Goal: Task Accomplishment & Management: Complete application form

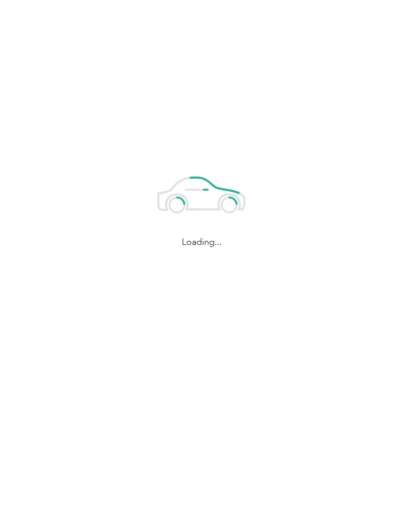
click at [297, 157] on div "Loading..." at bounding box center [202, 204] width 404 height 408
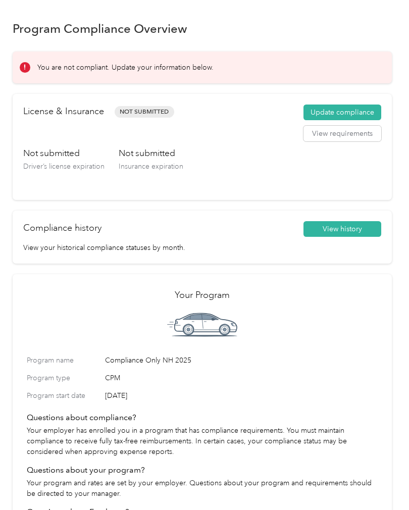
click at [369, 112] on button "Update compliance" at bounding box center [342, 113] width 78 height 16
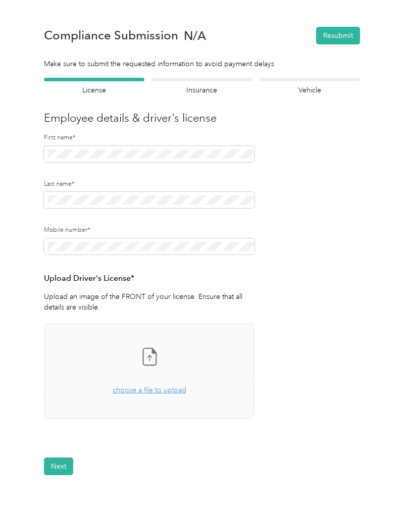
click at [134, 390] on span "choose a file to upload" at bounding box center [150, 390] width 74 height 9
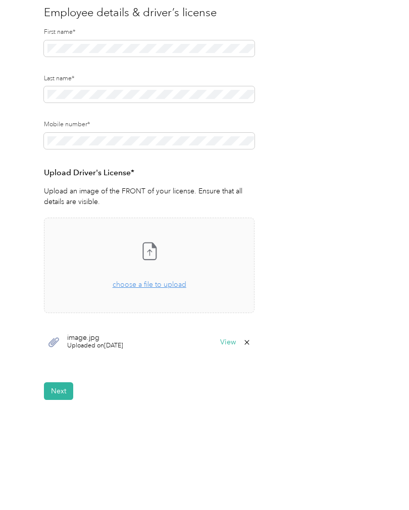
click at [72, 394] on button "Next" at bounding box center [58, 391] width 29 height 18
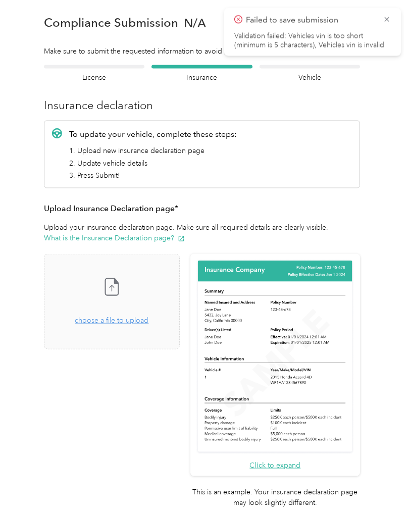
scroll to position [1, 0]
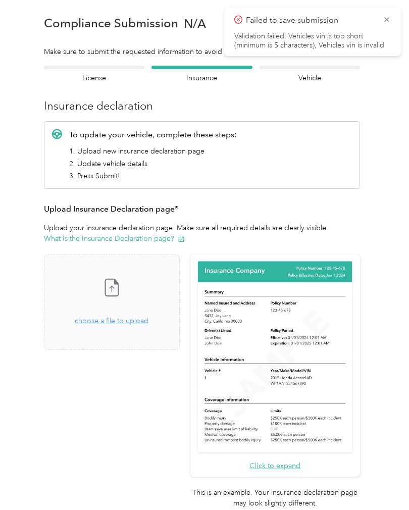
click at [309, 353] on img at bounding box center [274, 357] width 159 height 195
click at [328, 303] on img at bounding box center [274, 357] width 159 height 195
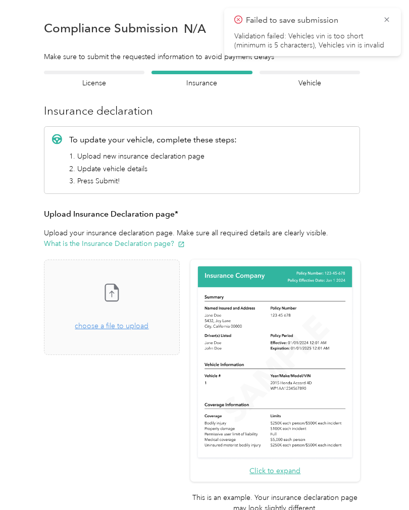
scroll to position [3, 0]
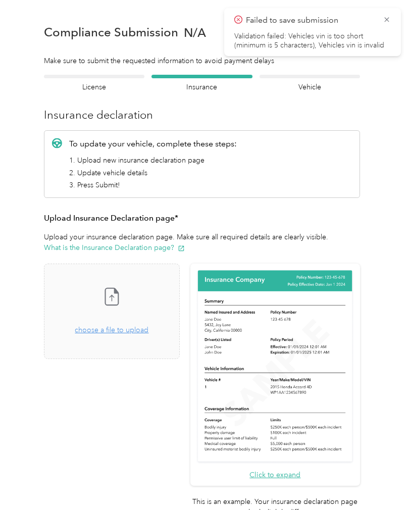
click at [392, 14] on div "Failed to save submission Validation failed: Vehicles vin is too short (minimum…" at bounding box center [312, 32] width 177 height 48
click at [389, 16] on icon at bounding box center [387, 19] width 8 height 9
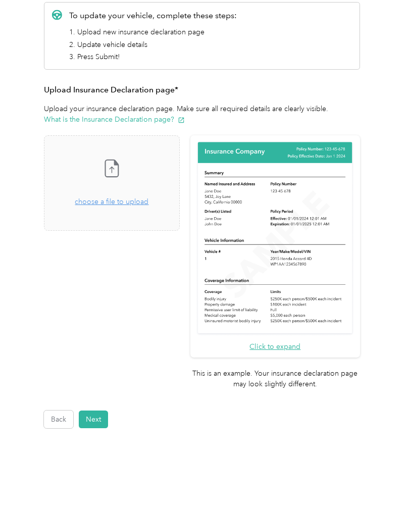
scroll to position [131, 0]
click at [101, 411] on button "Next" at bounding box center [93, 420] width 29 height 18
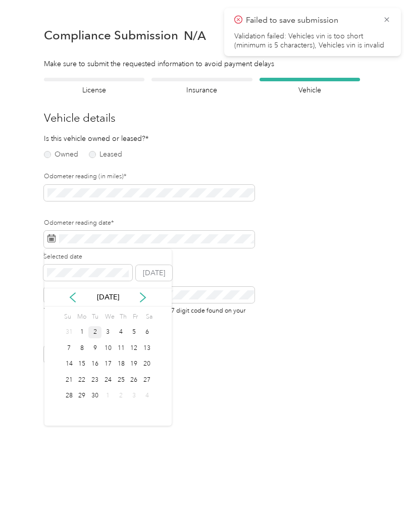
click at [100, 331] on div "2" at bounding box center [94, 332] width 13 height 13
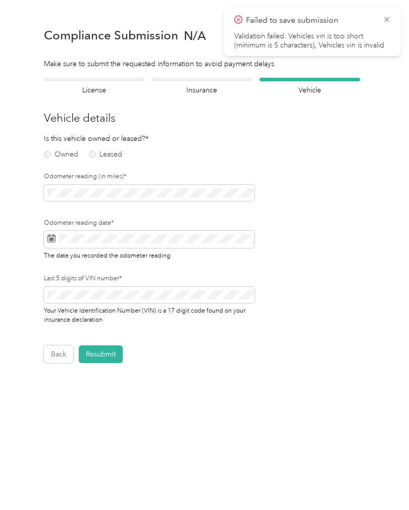
click at [109, 352] on button "Resubmit" at bounding box center [101, 354] width 44 height 18
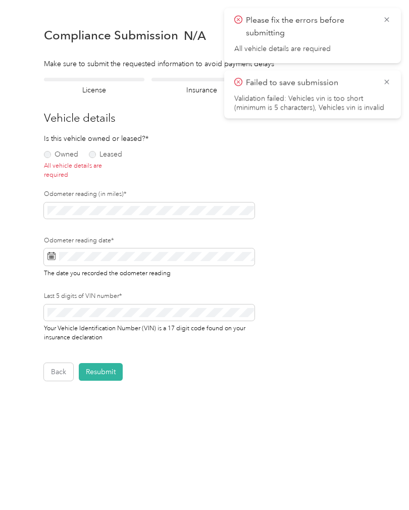
click at [46, 152] on label "Owned" at bounding box center [61, 154] width 34 height 7
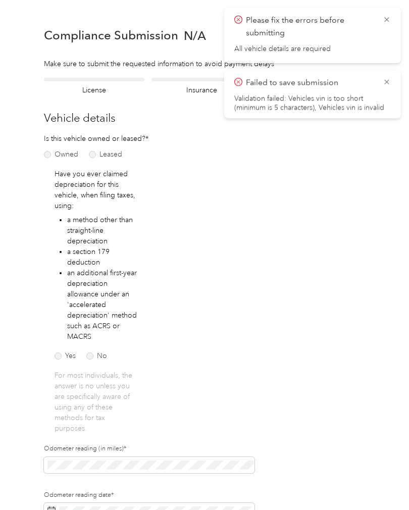
click at [344, 33] on p "Please fix the errors before submitting" at bounding box center [310, 26] width 129 height 25
click at [391, 16] on div "Please fix the errors before submitting All vehicle details are required" at bounding box center [312, 35] width 177 height 55
click at [389, 85] on icon at bounding box center [387, 81] width 8 height 9
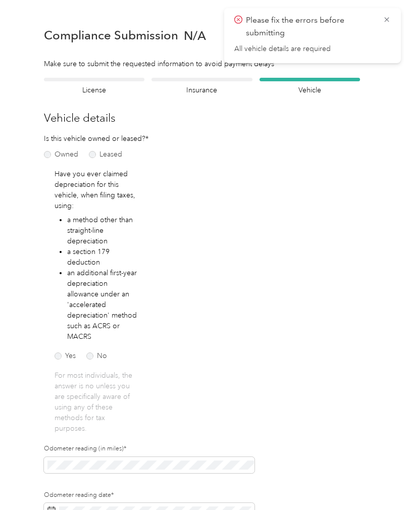
click at [390, 18] on icon at bounding box center [387, 19] width 8 height 9
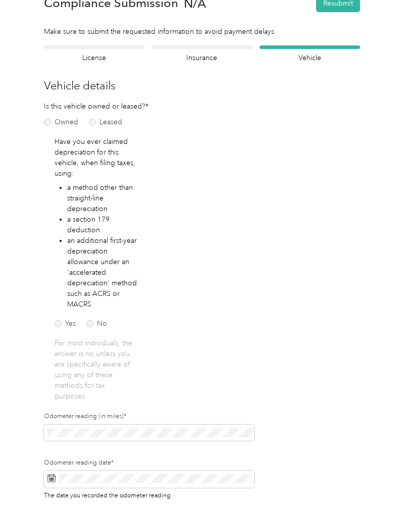
scroll to position [33, 0]
click at [107, 357] on p "For most individuals, the answer is no unless you are specifically aware of usi…" at bounding box center [96, 369] width 83 height 64
click at [95, 321] on label "No" at bounding box center [96, 323] width 21 height 7
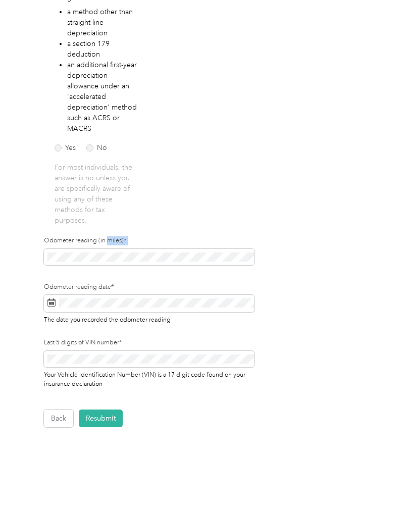
scroll to position [219, 0]
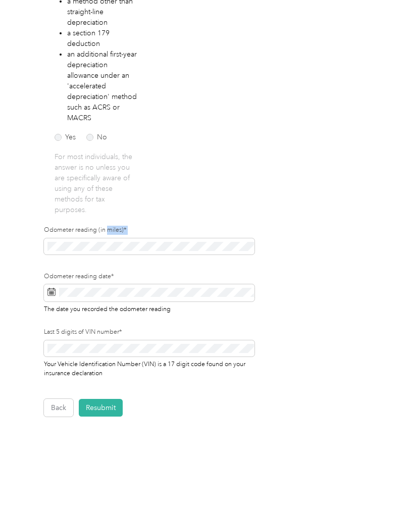
click at [109, 406] on button "Resubmit" at bounding box center [101, 408] width 44 height 18
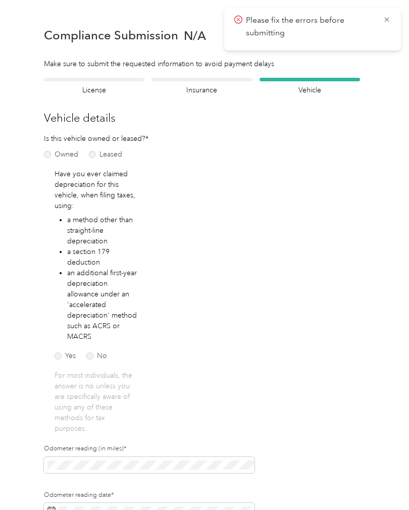
scroll to position [0, 0]
click at [194, 80] on div at bounding box center [201, 80] width 100 height 4
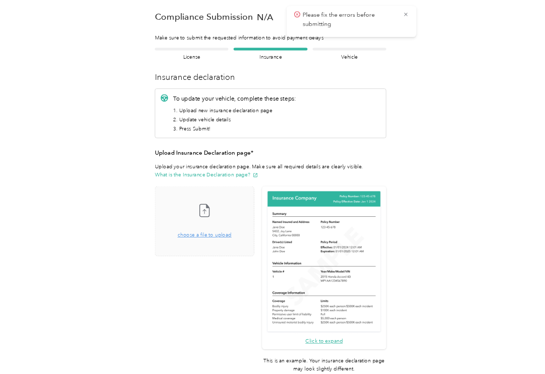
scroll to position [13, 0]
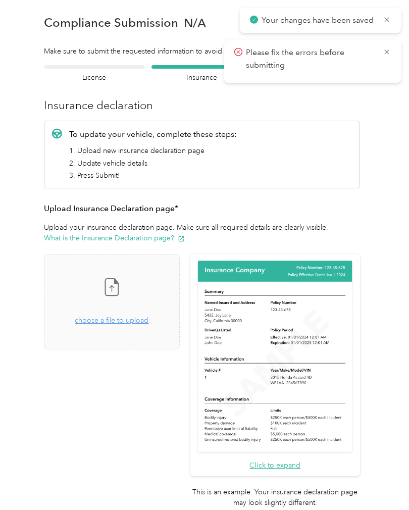
click at [129, 320] on span "choose a file to upload" at bounding box center [112, 320] width 74 height 9
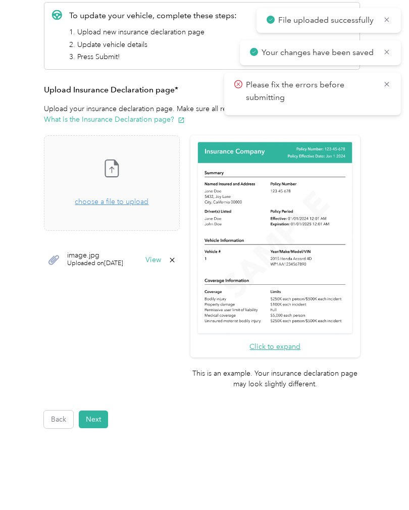
scroll to position [131, 0]
click at [100, 411] on button "Next" at bounding box center [93, 420] width 29 height 18
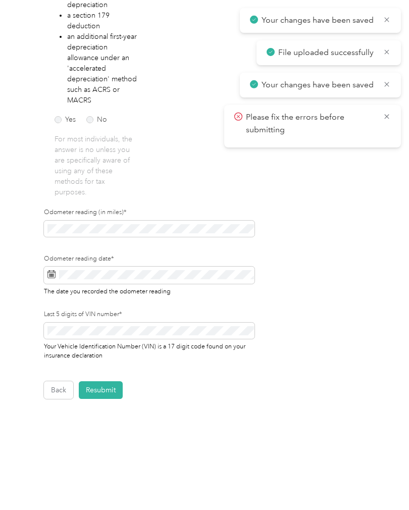
scroll to position [235, 0]
click at [106, 394] on button "Resubmit" at bounding box center [101, 391] width 44 height 18
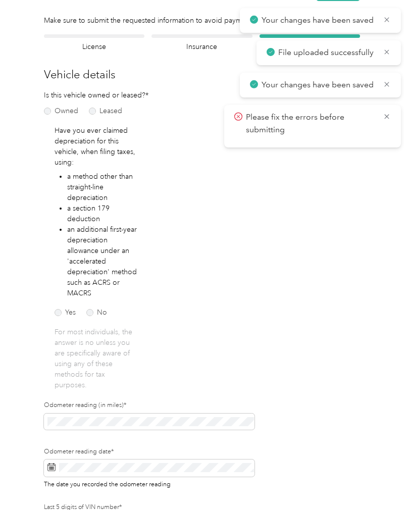
scroll to position [12, 0]
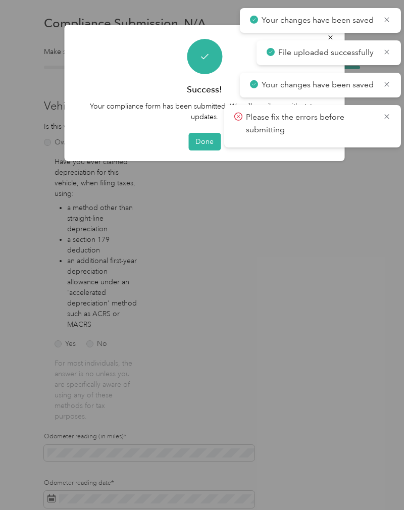
click at [201, 149] on button "Done" at bounding box center [204, 142] width 32 height 18
